Goal: Transaction & Acquisition: Purchase product/service

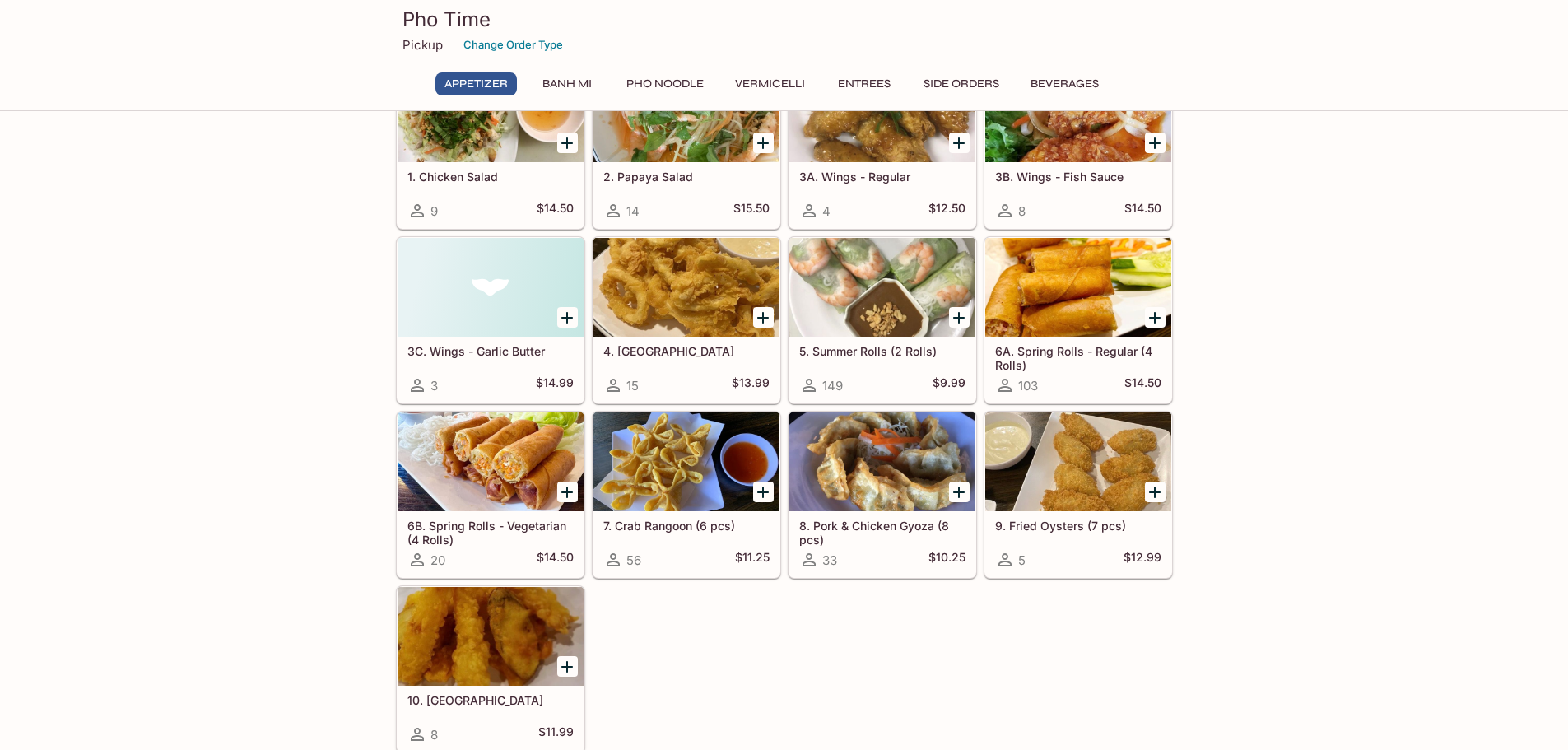
scroll to position [82, 0]
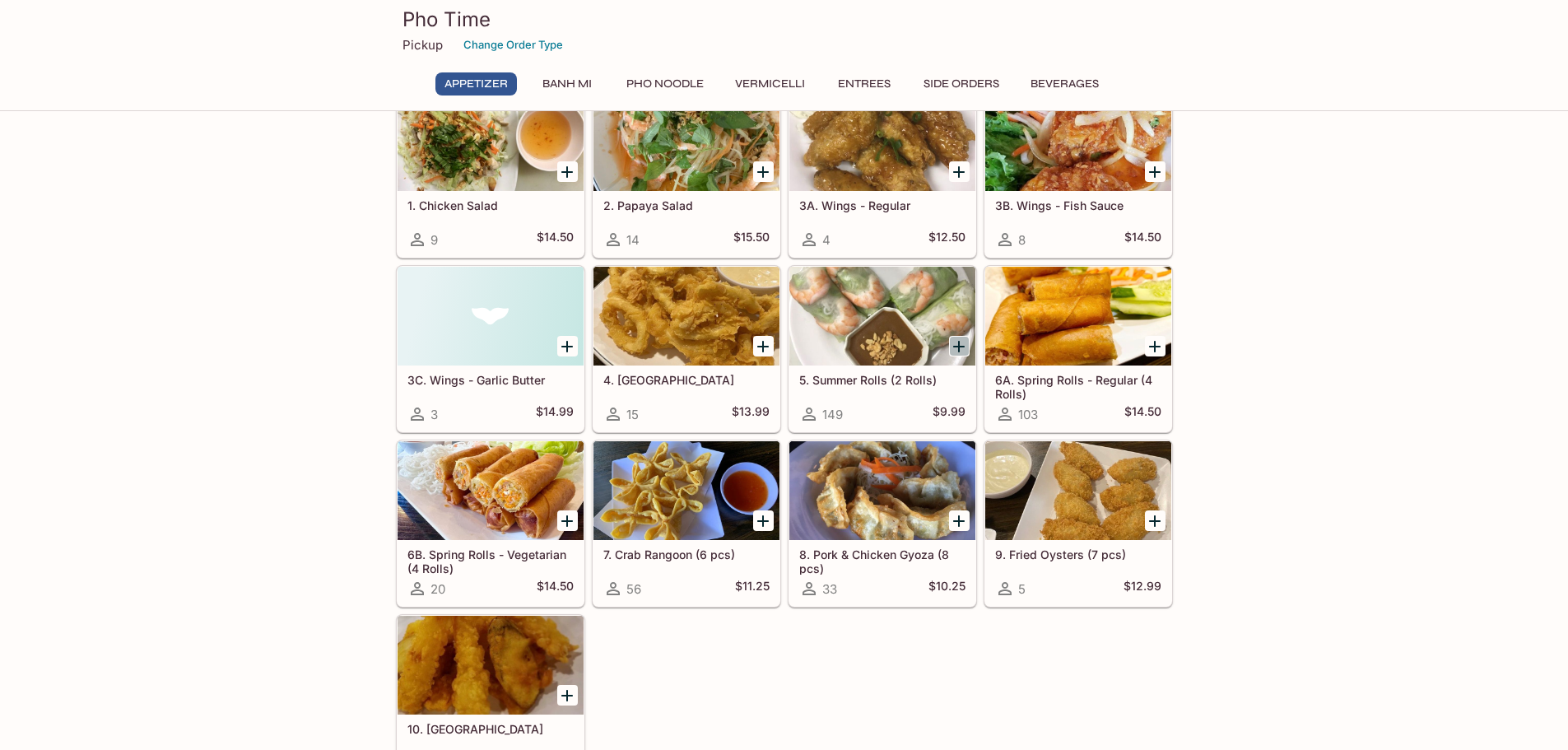
click at [963, 348] on icon "Add 5. Summer Rolls (2 Rolls)" at bounding box center [958, 346] width 19 height 19
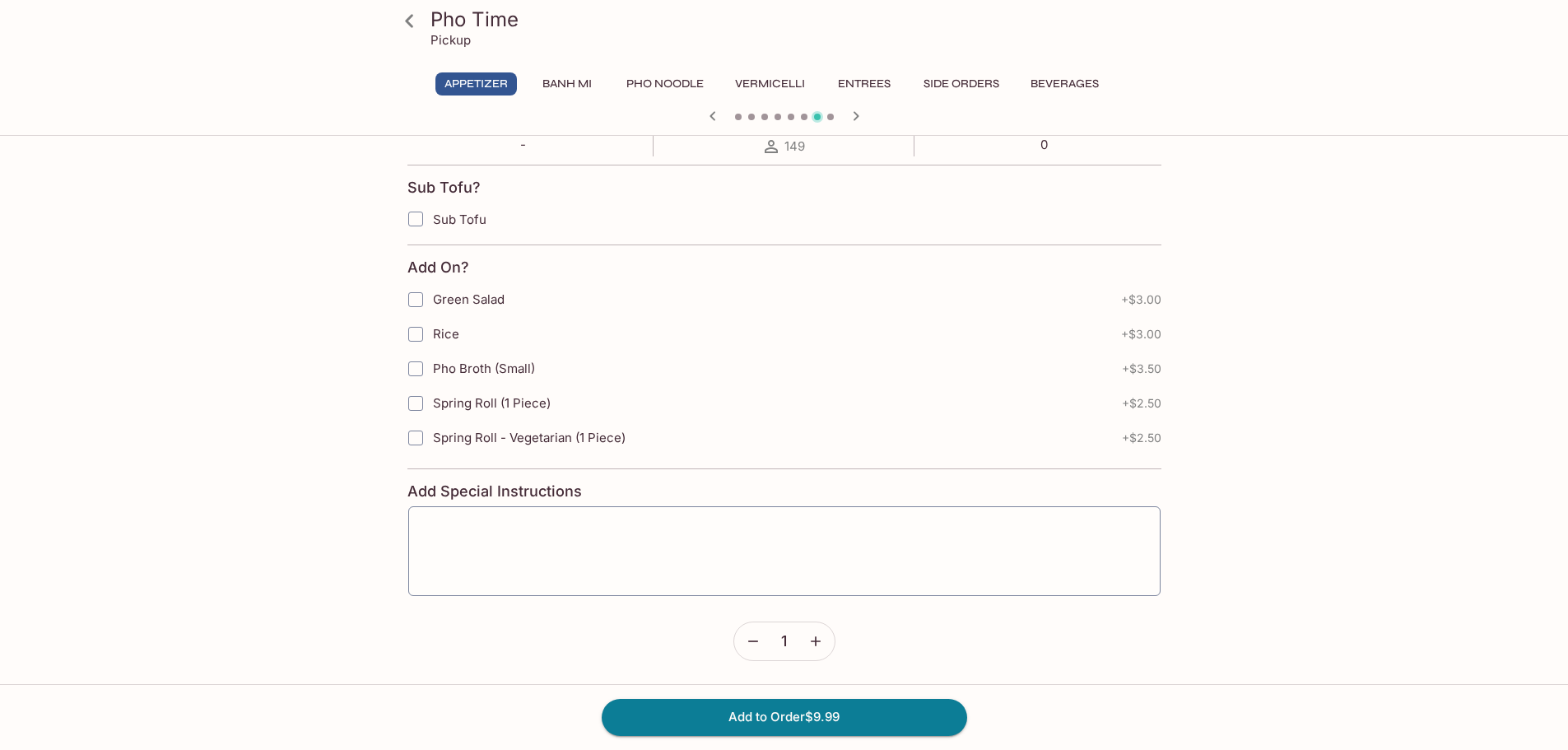
scroll to position [330, 0]
click at [465, 233] on label "Sub Tofu" at bounding box center [700, 218] width 605 height 35
click at [432, 233] on input "Sub Tofu" at bounding box center [415, 218] width 33 height 33
click at [420, 212] on input "Sub Tofu" at bounding box center [415, 218] width 33 height 33
checkbox input "false"
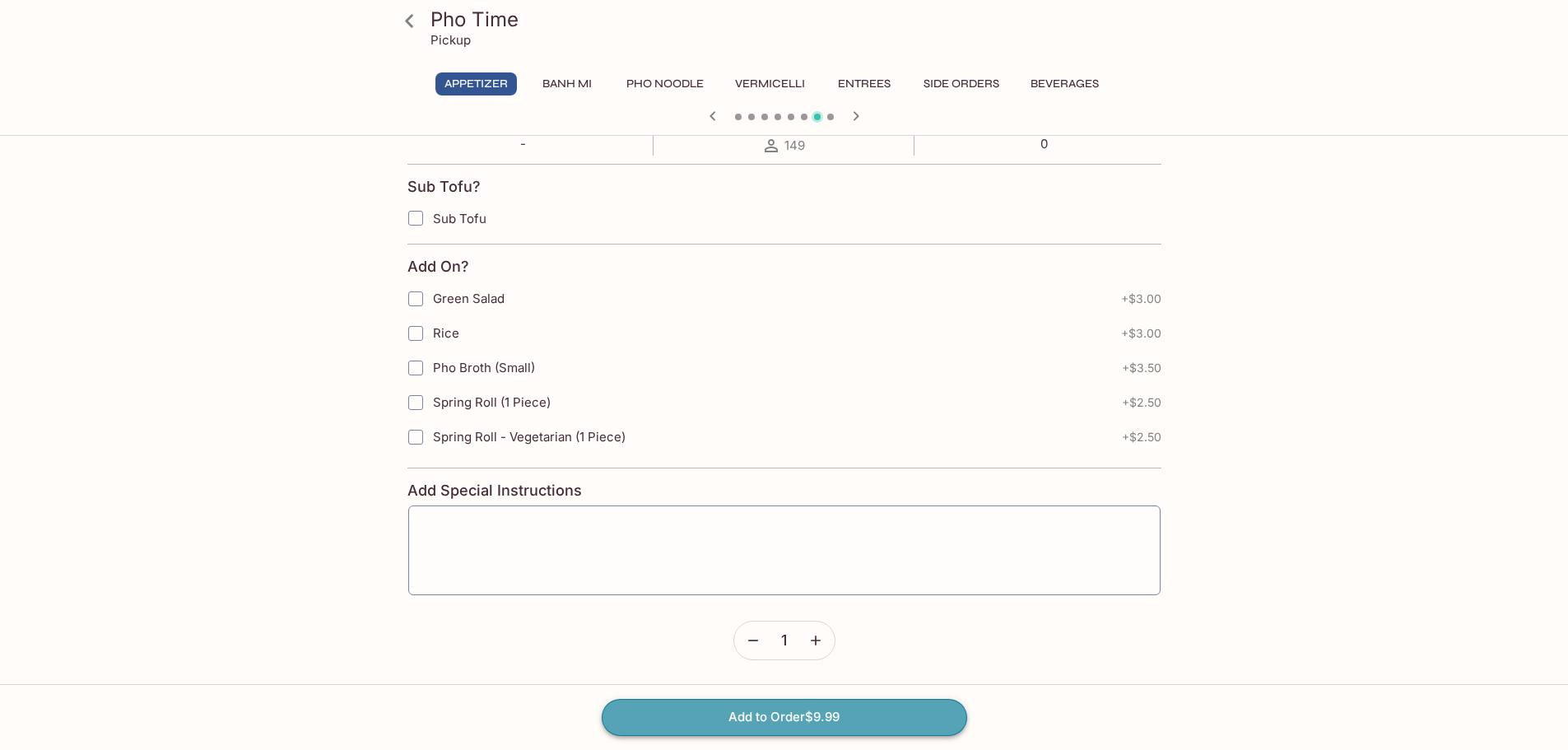
click at [869, 713] on button "Add to Order $9.99" at bounding box center [784, 716] width 366 height 36
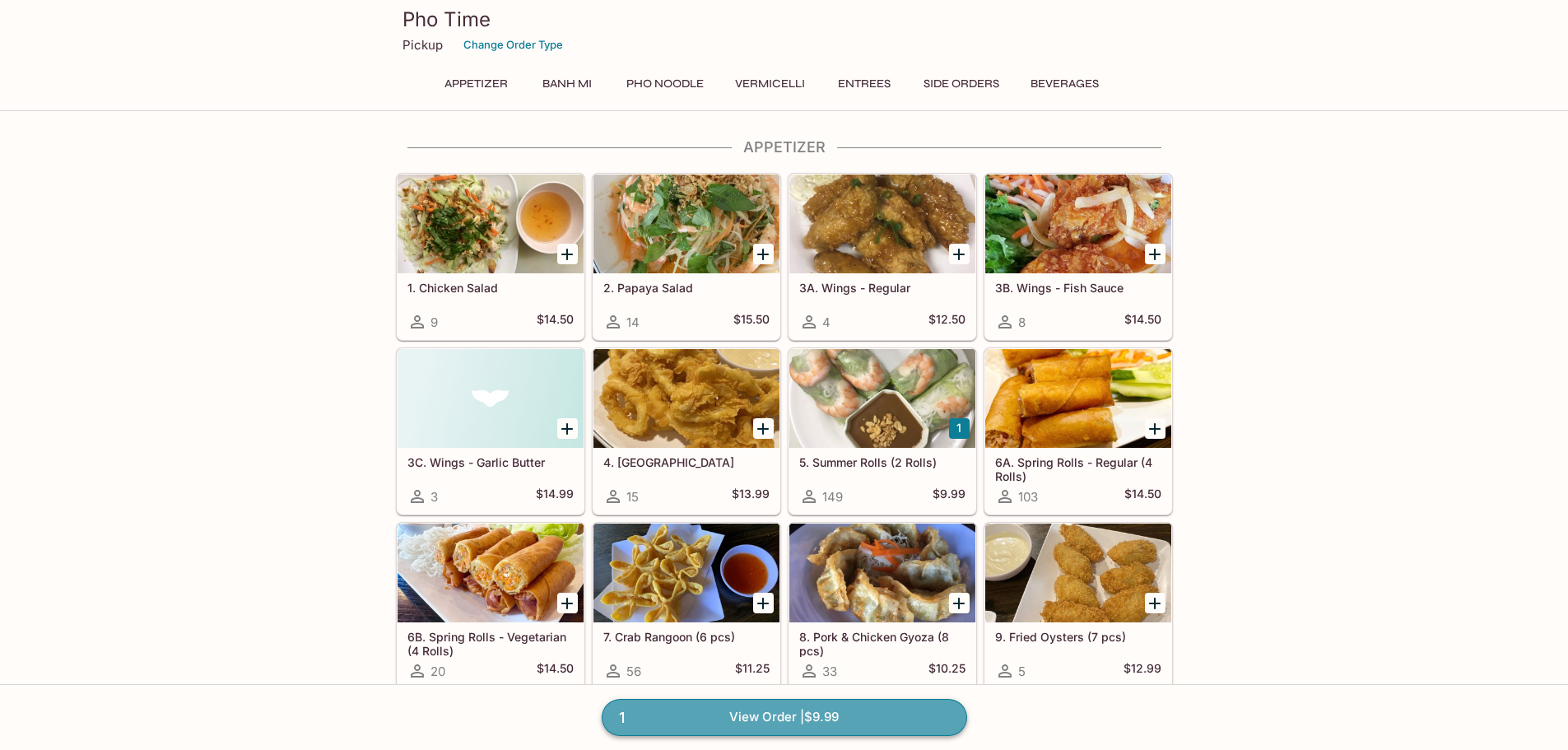
click at [890, 726] on link "1 View Order | $9.99" at bounding box center [784, 716] width 366 height 36
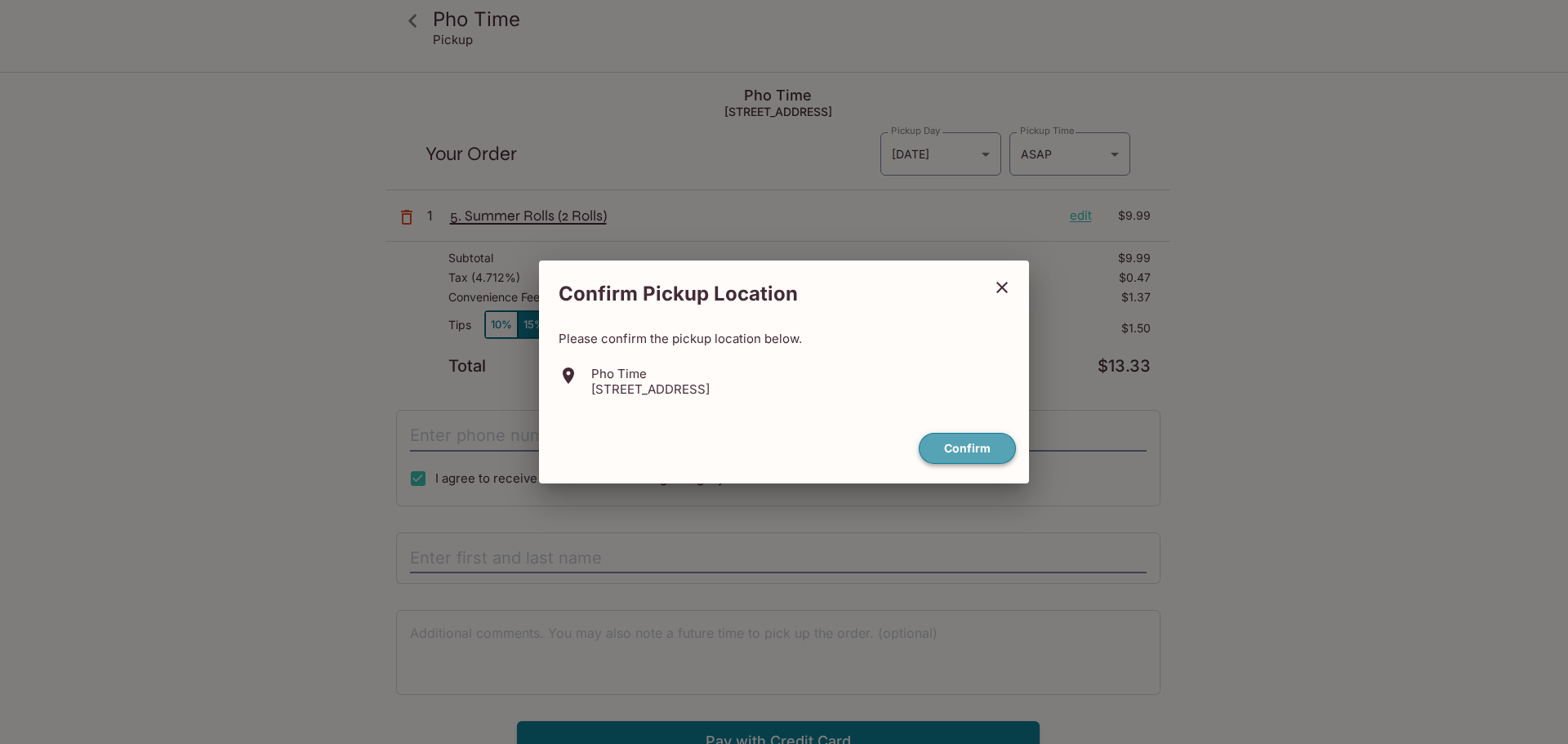
click at [973, 446] on button "Confirm" at bounding box center [967, 448] width 97 height 32
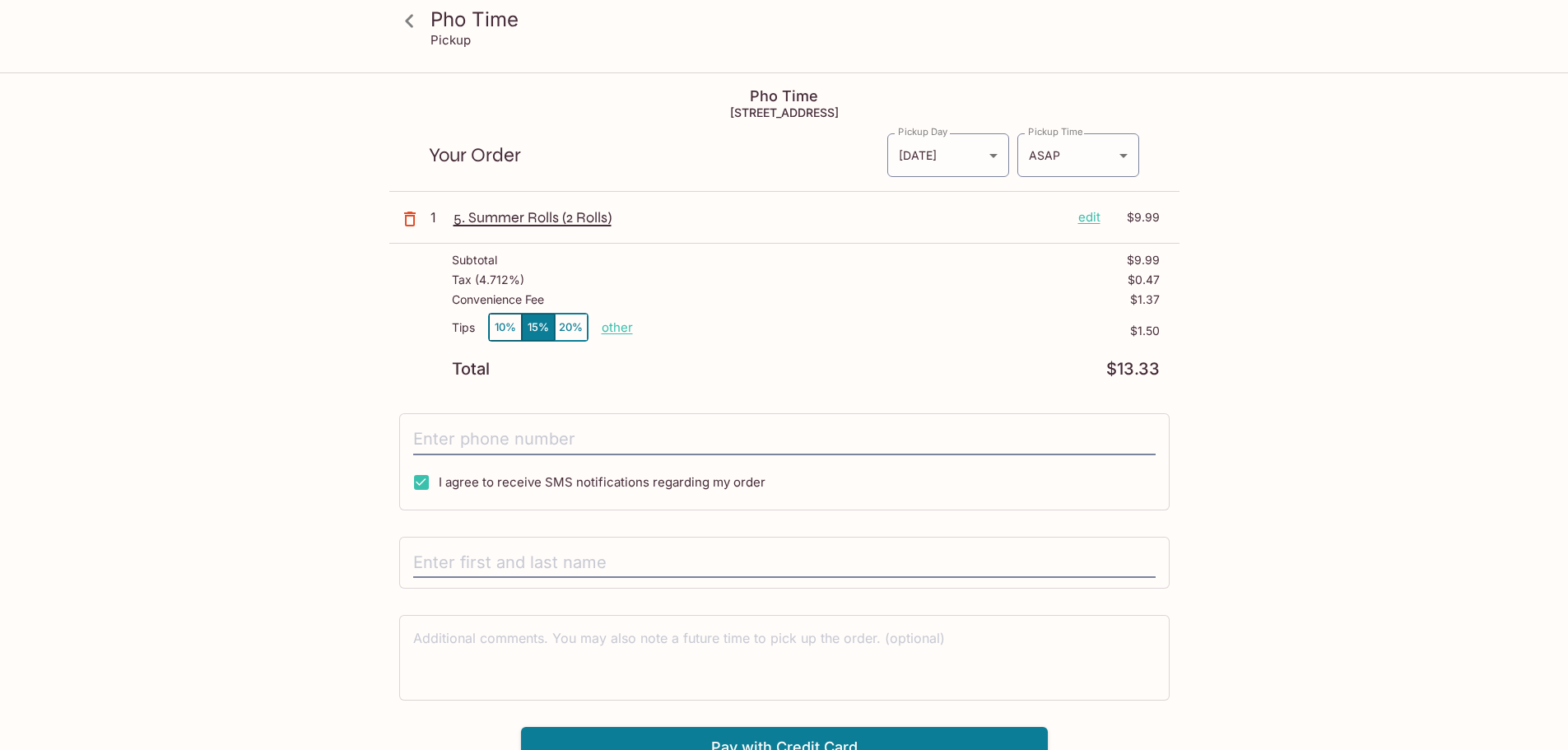
click at [591, 422] on div "I agree to receive SMS notifications regarding my order" at bounding box center [784, 461] width 770 height 97
click at [620, 443] on input "tel" at bounding box center [784, 439] width 743 height 31
type input "[PHONE_NUMBER]"
click at [616, 326] on p "other" at bounding box center [617, 327] width 31 height 16
click at [755, 326] on p "$1.50" at bounding box center [896, 331] width 527 height 13
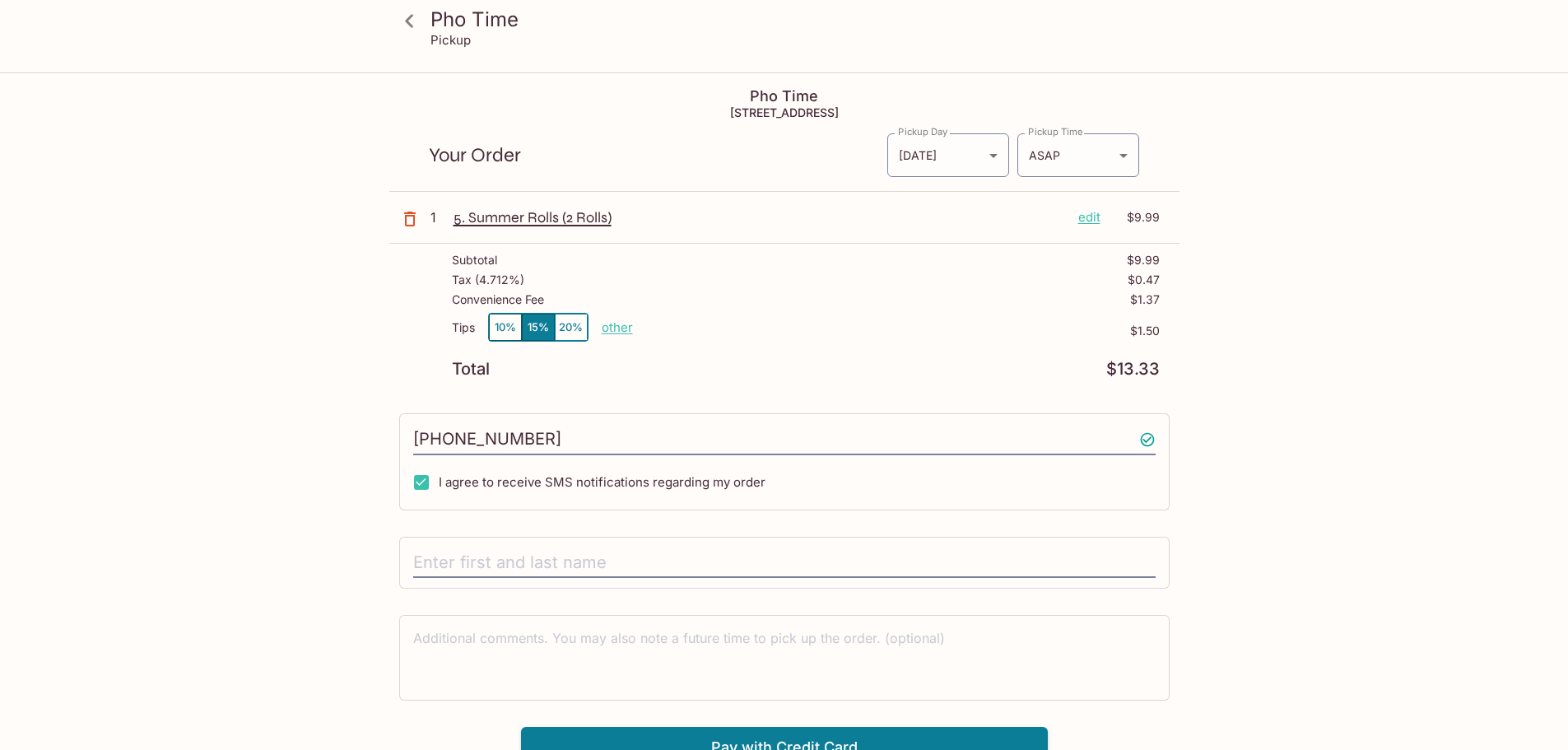
click at [618, 329] on p "other" at bounding box center [617, 327] width 31 height 16
drag, startPoint x: 710, startPoint y: 322, endPoint x: 757, endPoint y: 320, distance: 47.0
click at [757, 320] on div "Tips 10% 15% 20% Done 1.50 $1.50" at bounding box center [805, 336] width 708 height 49
type input "0.00"
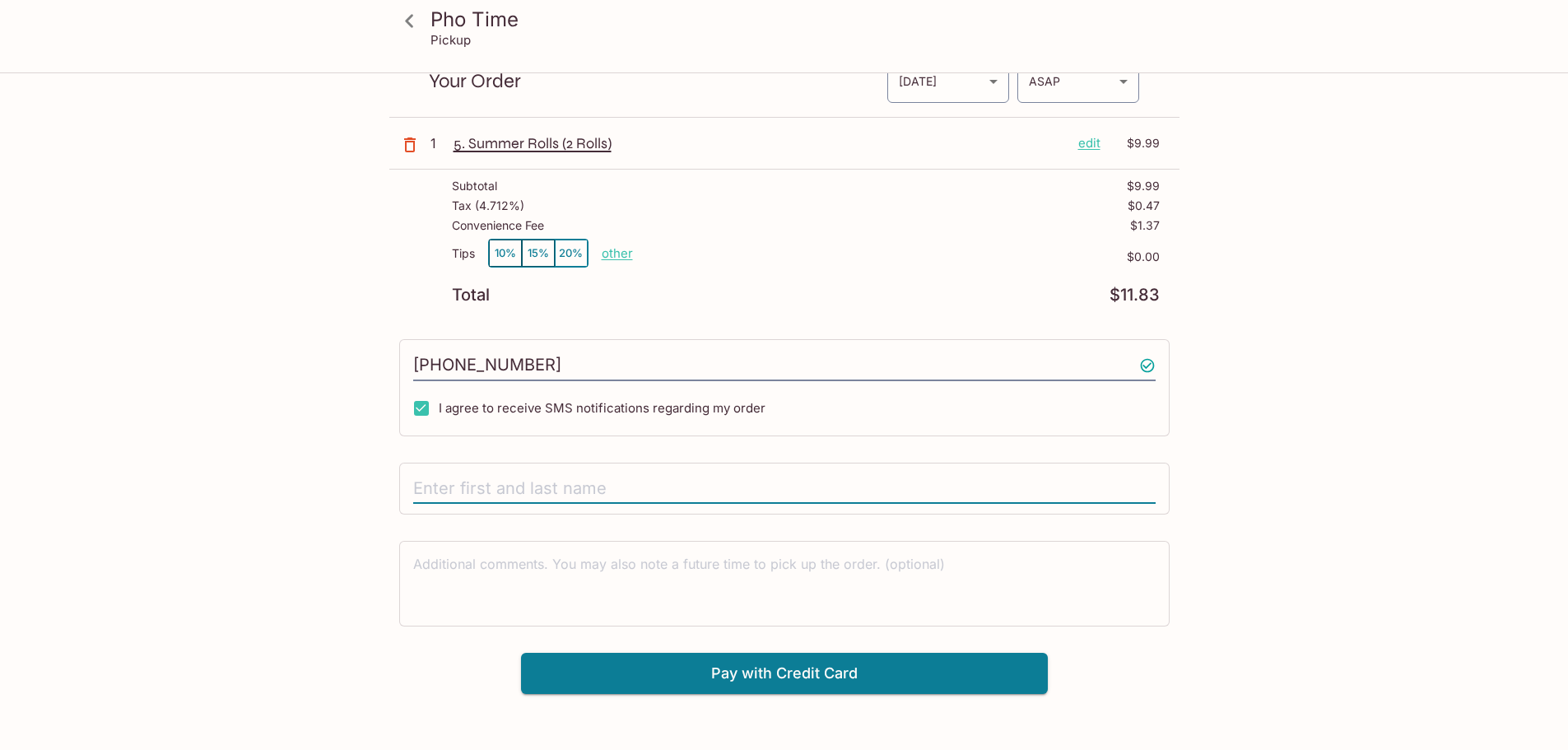
click at [594, 488] on input "text" at bounding box center [784, 489] width 743 height 31
type input "[PERSON_NAME]"
click at [891, 697] on div "Pho Time Pickup Pho Time [STREET_ADDRESS] Your Order Pickup Day [DATE] [DATE] P…" at bounding box center [784, 375] width 1568 height 750
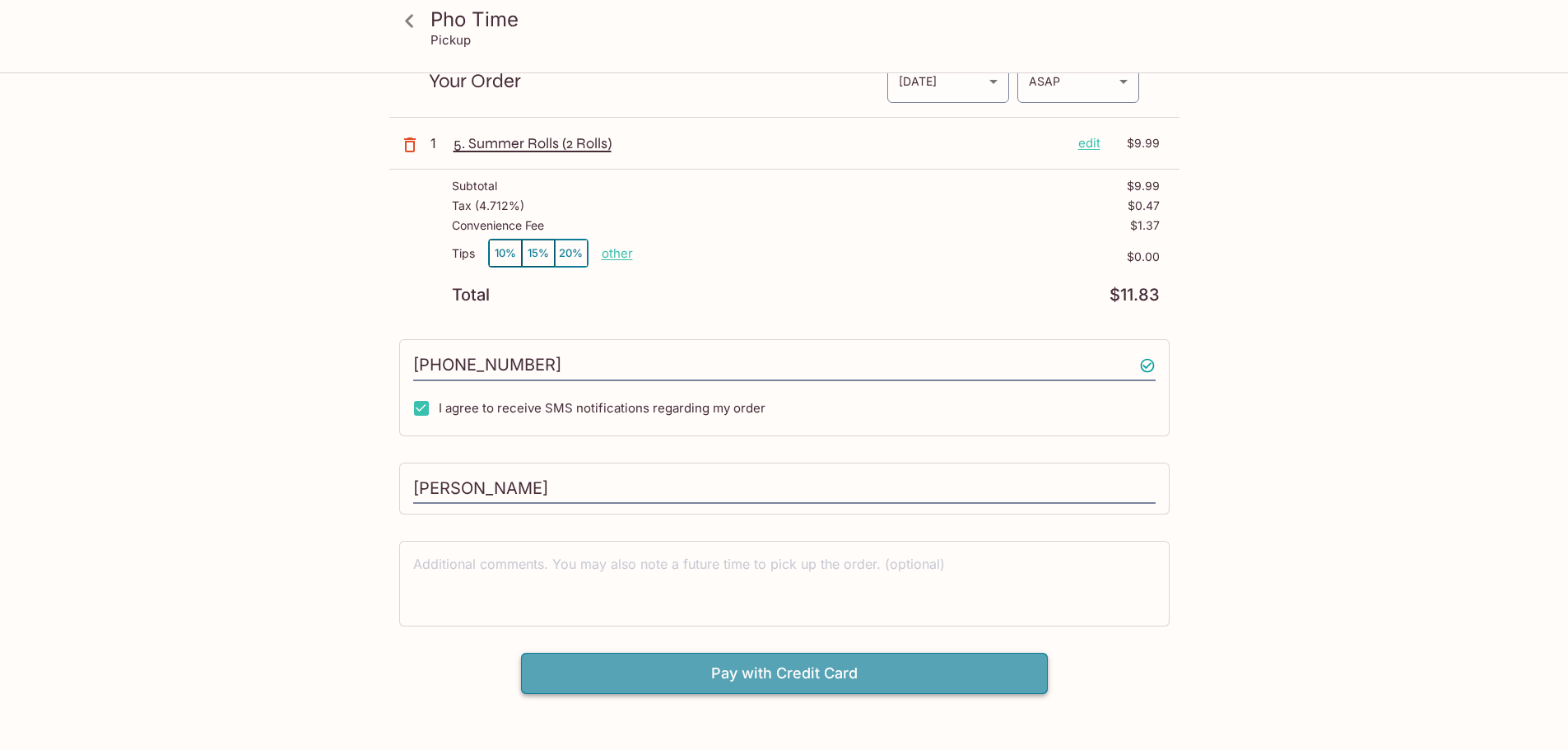
click at [892, 684] on button "Pay with Credit Card" at bounding box center [784, 673] width 527 height 41
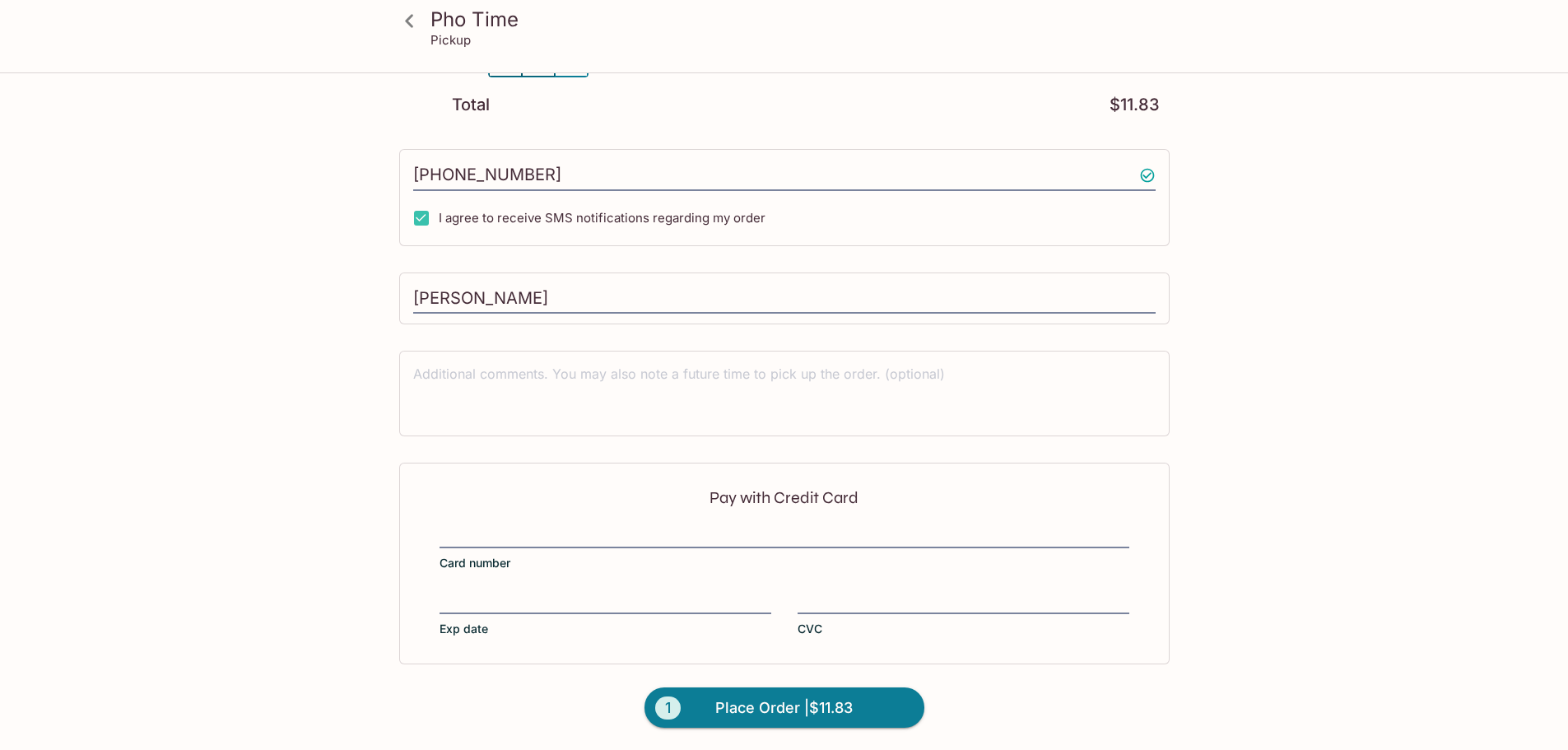
scroll to position [265, 0]
click at [691, 545] on div at bounding box center [784, 535] width 690 height 23
click at [691, 526] on input "Card number" at bounding box center [784, 525] width 690 height 1
click at [783, 701] on span "Place Order | $11.83" at bounding box center [783, 707] width 137 height 27
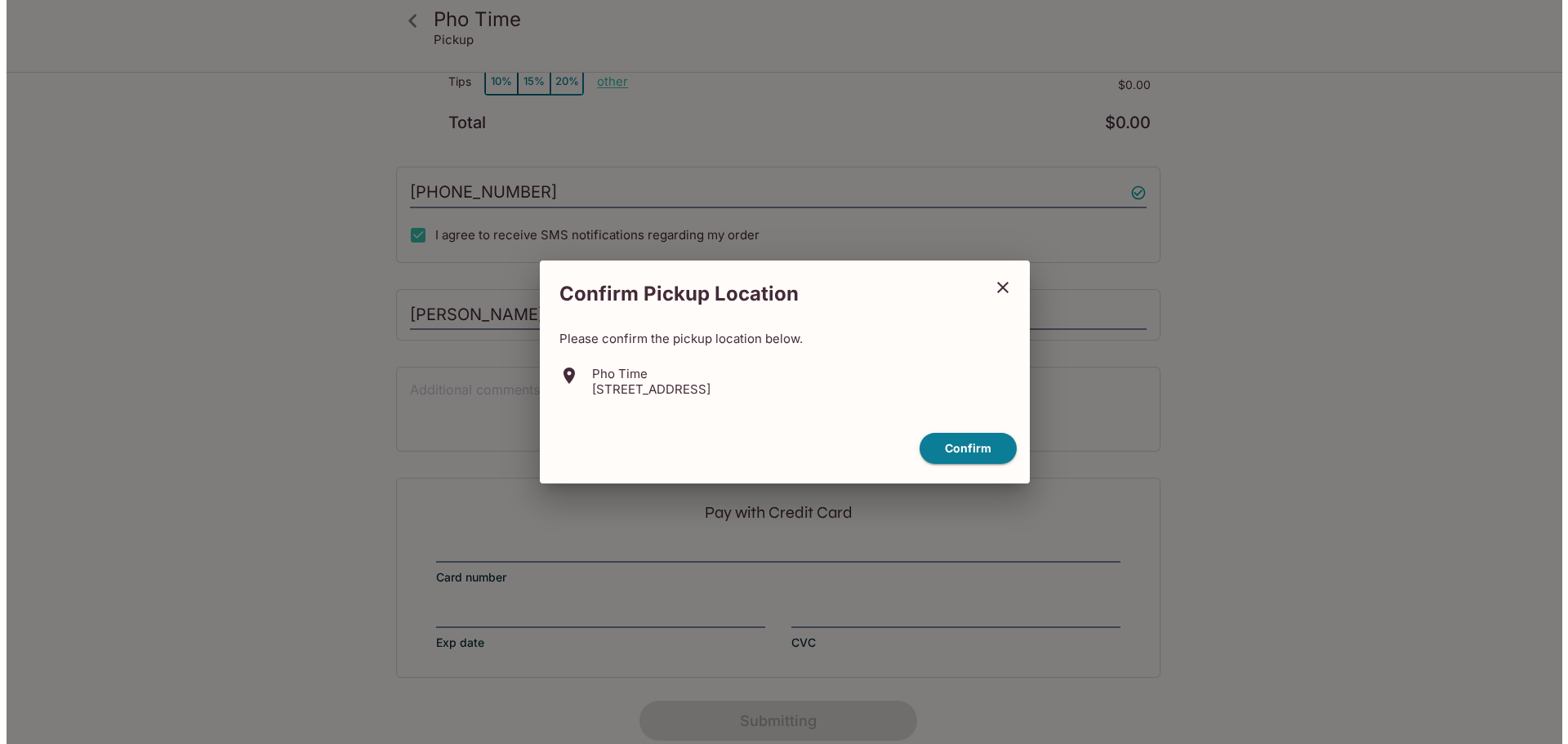
scroll to position [234, 0]
